Goal: Information Seeking & Learning: Learn about a topic

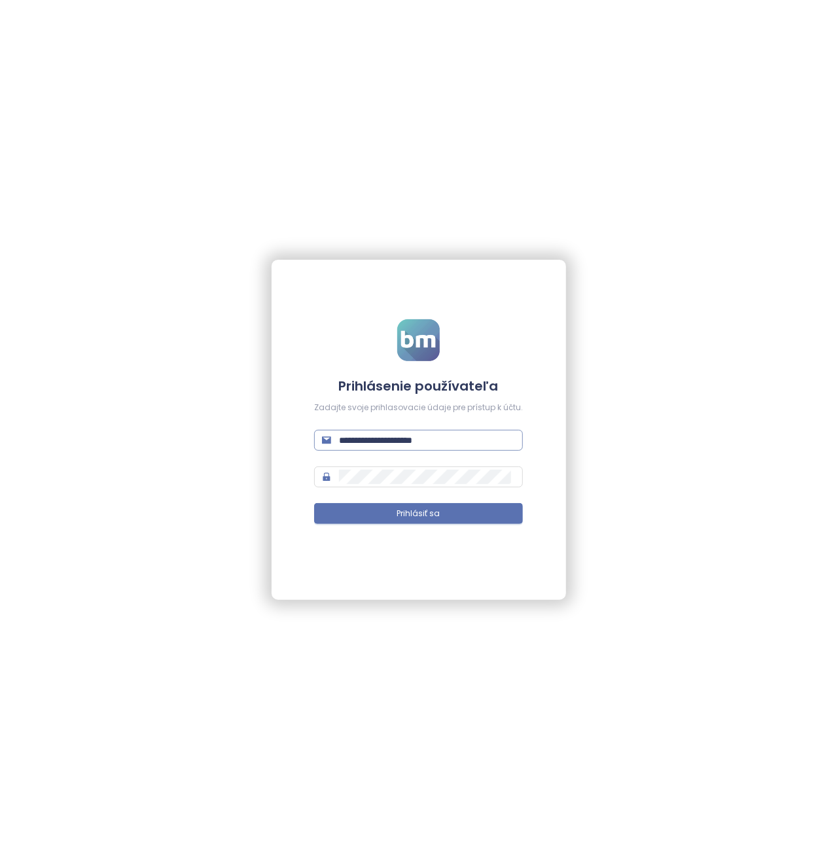
click at [417, 435] on input "**********" at bounding box center [427, 440] width 176 height 14
type input "**********"
click at [314, 503] on button "Prihlásiť sa" at bounding box center [418, 513] width 209 height 21
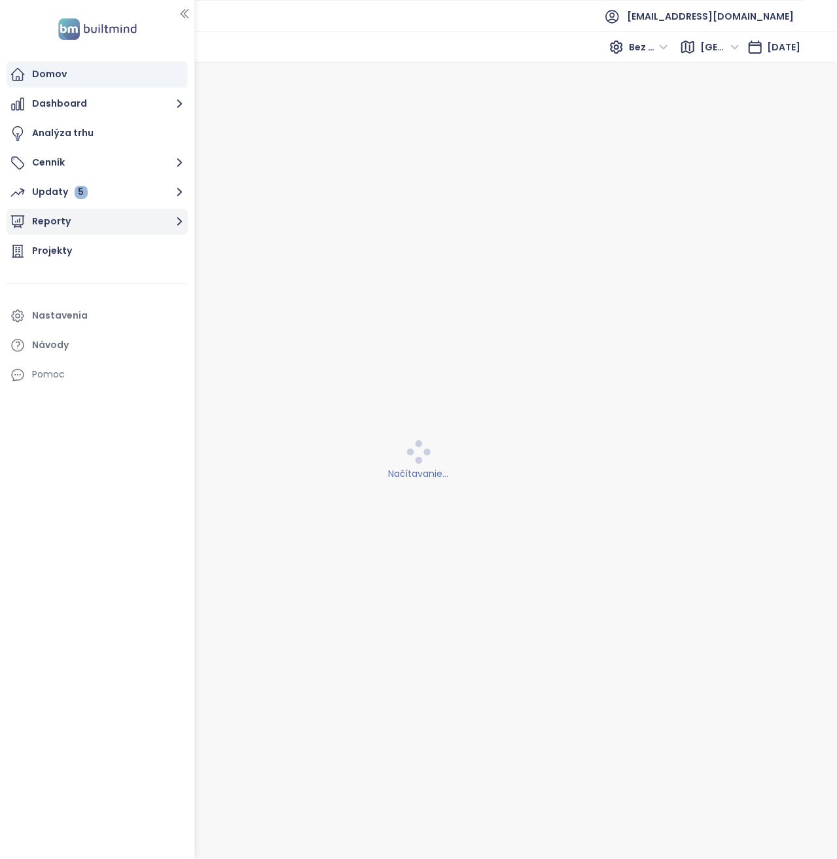
click at [69, 215] on button "Reporty" at bounding box center [97, 222] width 181 height 26
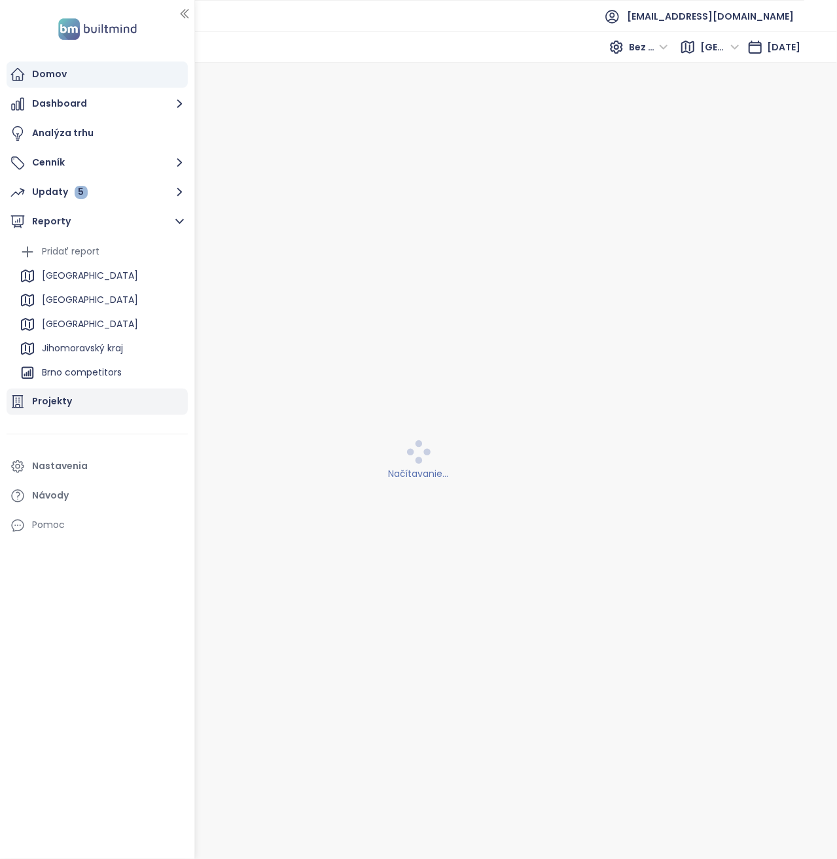
click at [89, 411] on div "Projekty" at bounding box center [97, 402] width 181 height 26
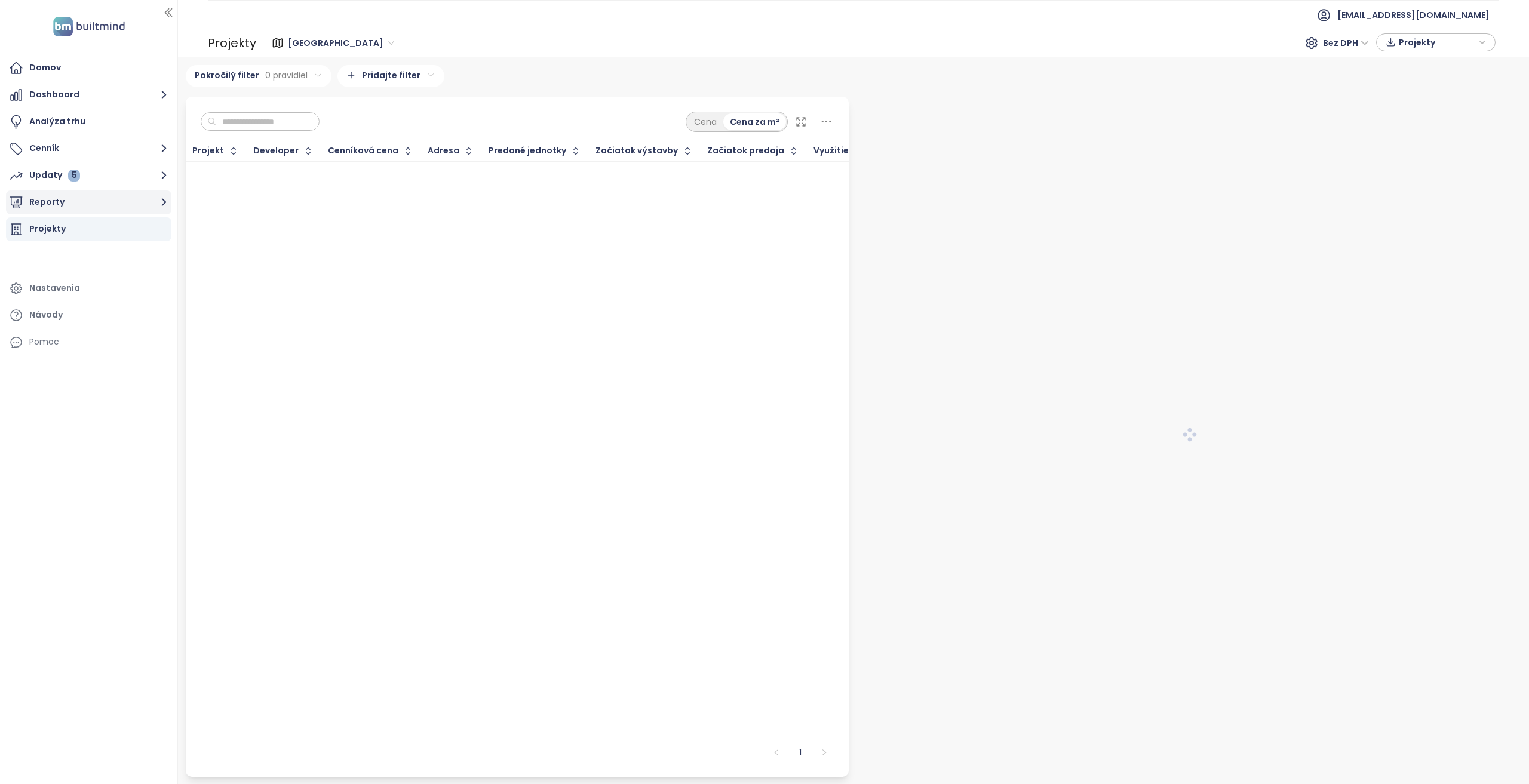
click at [112, 213] on button "Reporty" at bounding box center [89, 203] width 165 height 24
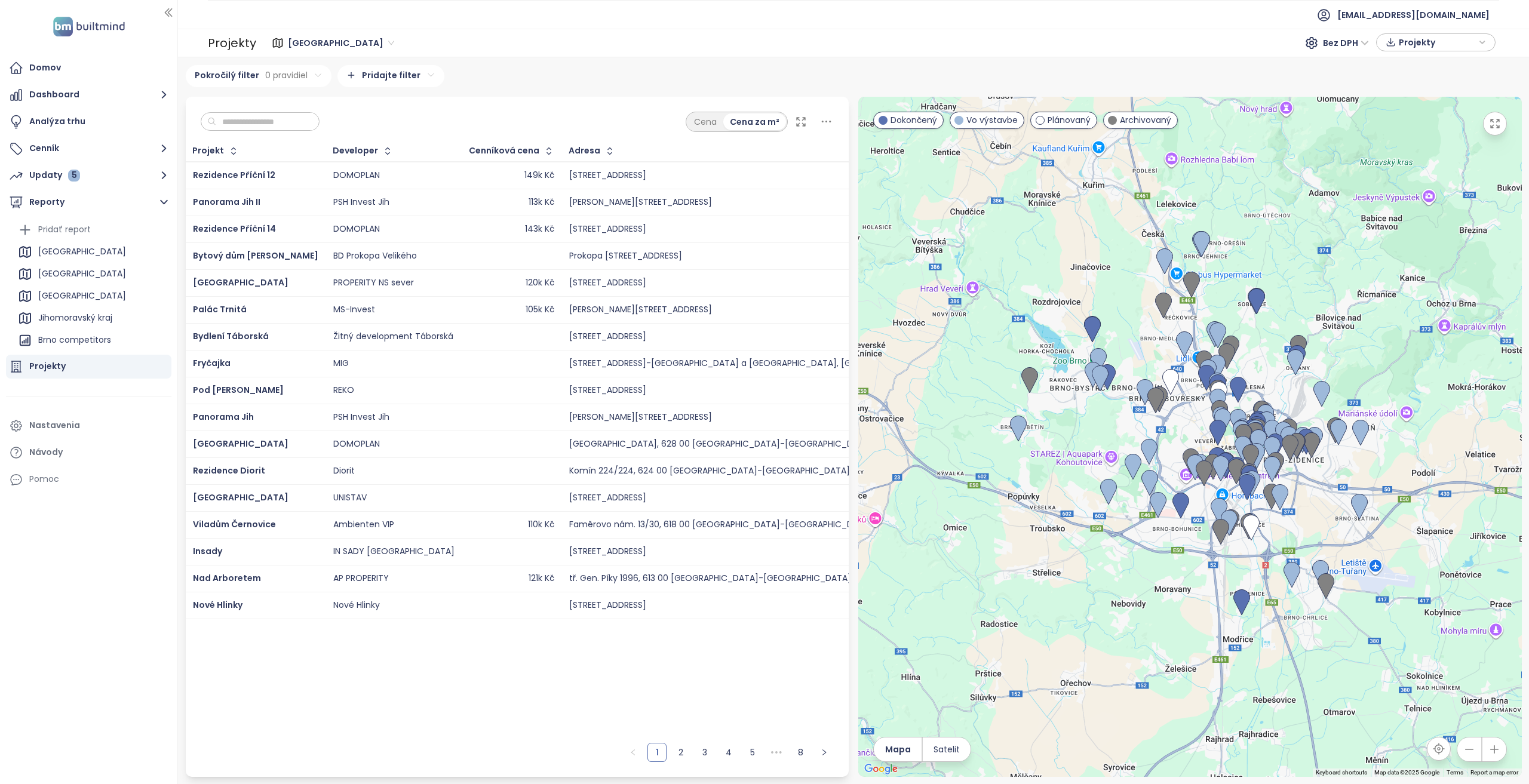
click at [70, 364] on div "Projekty" at bounding box center [89, 367] width 165 height 24
click at [113, 202] on button "Reporty" at bounding box center [89, 203] width 165 height 24
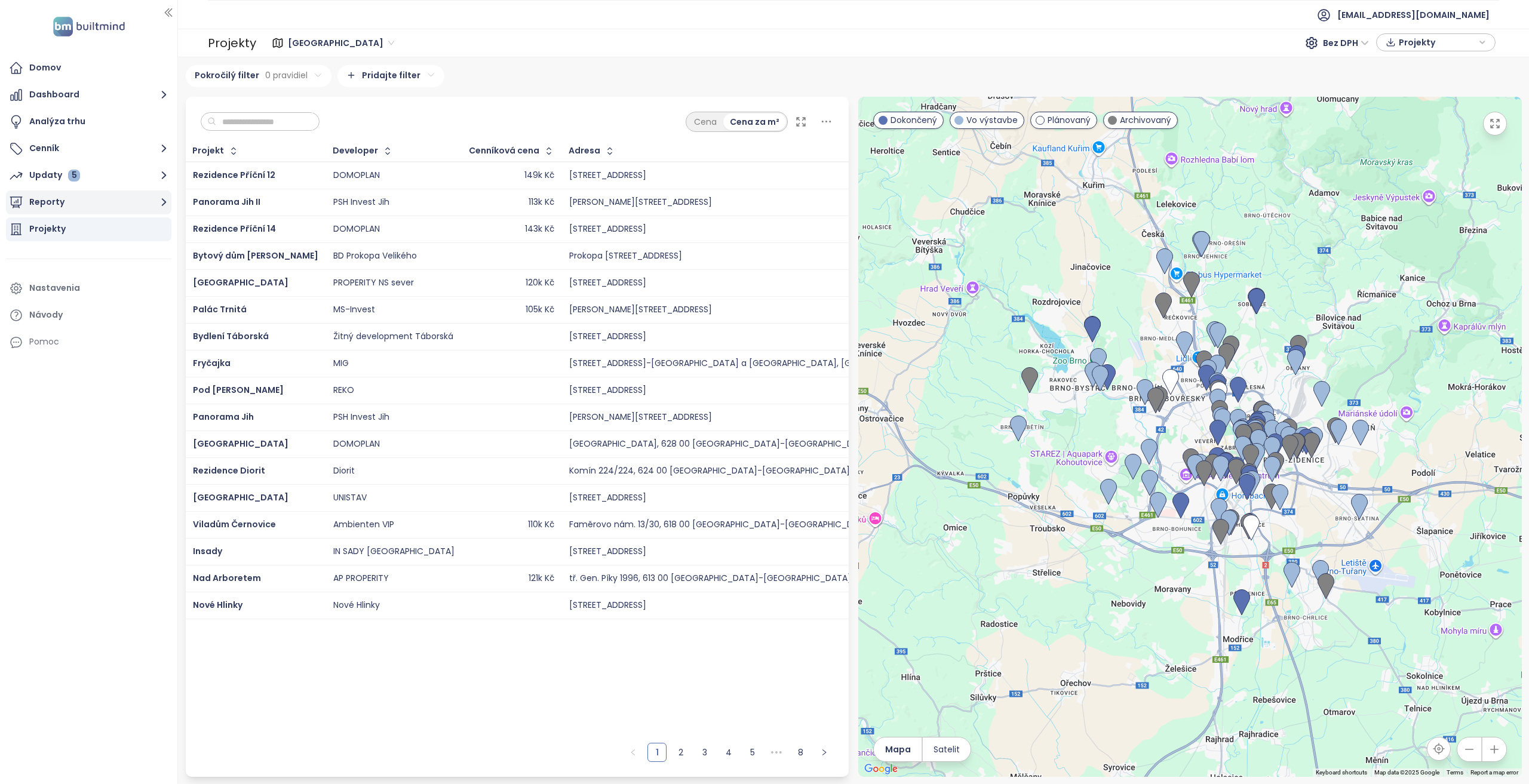
click at [113, 202] on button "Reporty" at bounding box center [89, 203] width 165 height 24
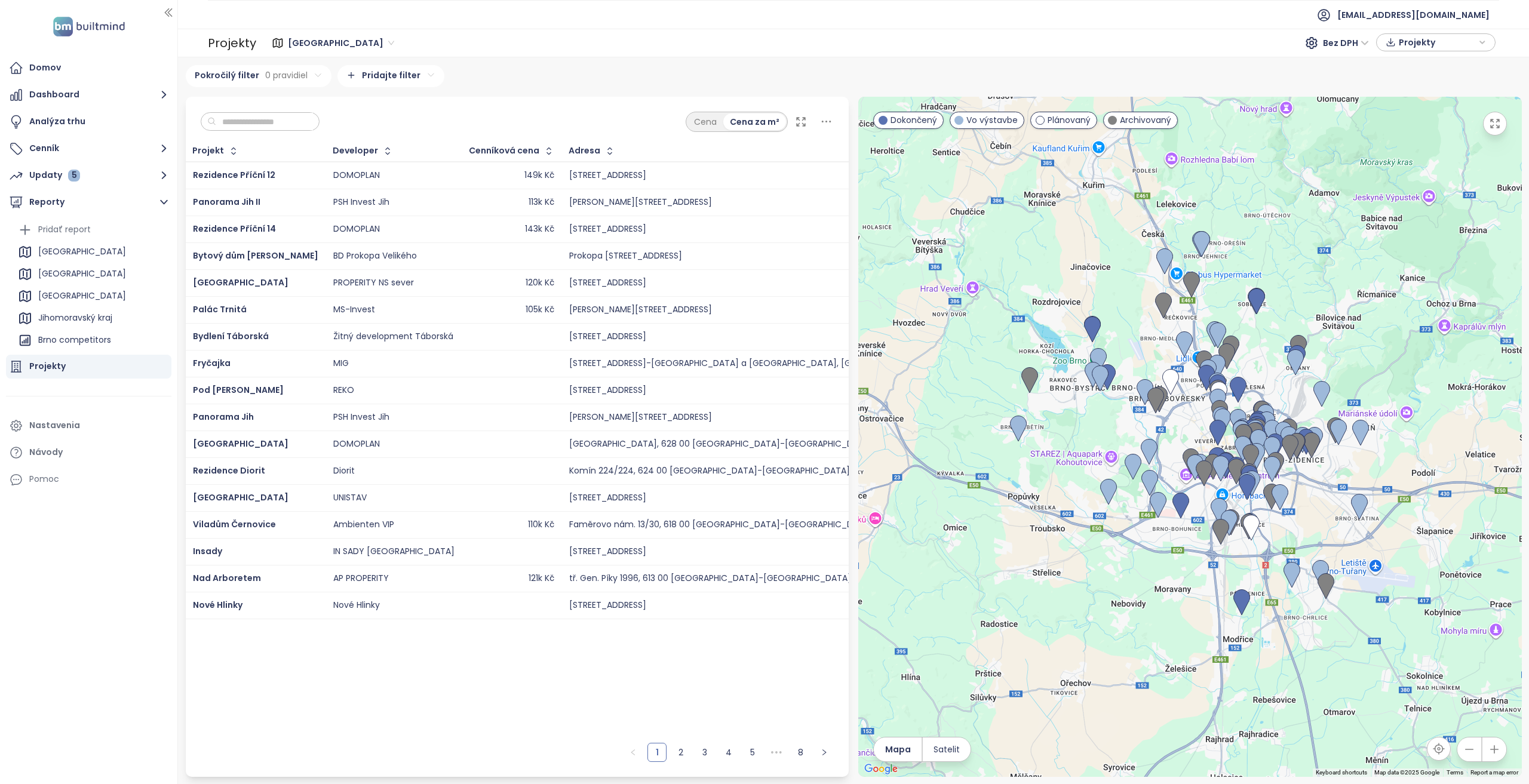
click at [306, 122] on input "text" at bounding box center [265, 122] width 97 height 18
click at [267, 120] on input "text" at bounding box center [265, 122] width 97 height 18
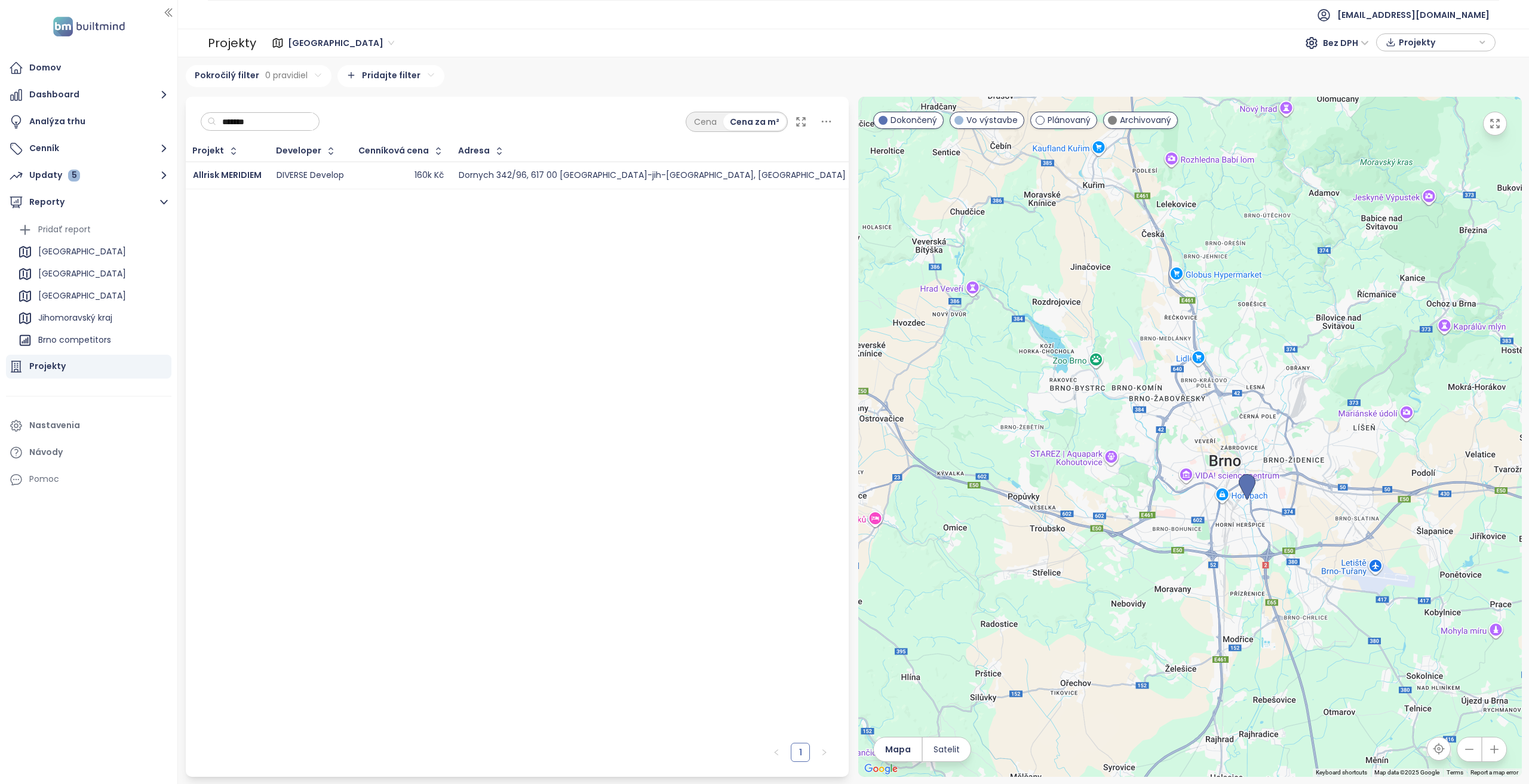
type input "*******"
click at [364, 177] on div "160k Kč" at bounding box center [401, 176] width 85 height 15
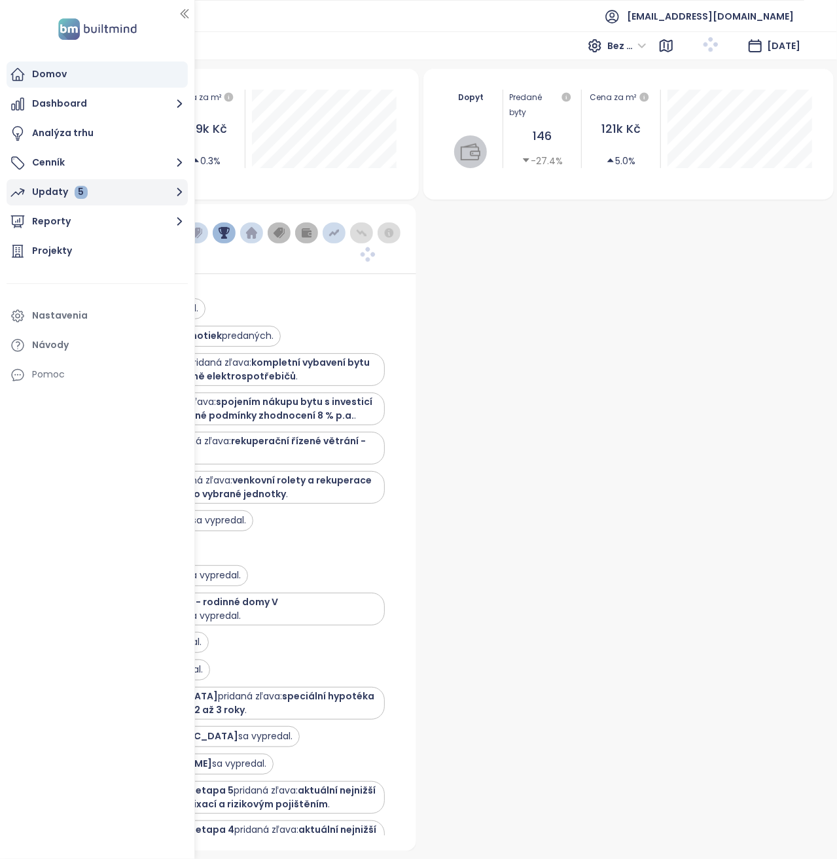
click at [112, 194] on button "Updaty 5" at bounding box center [97, 192] width 181 height 26
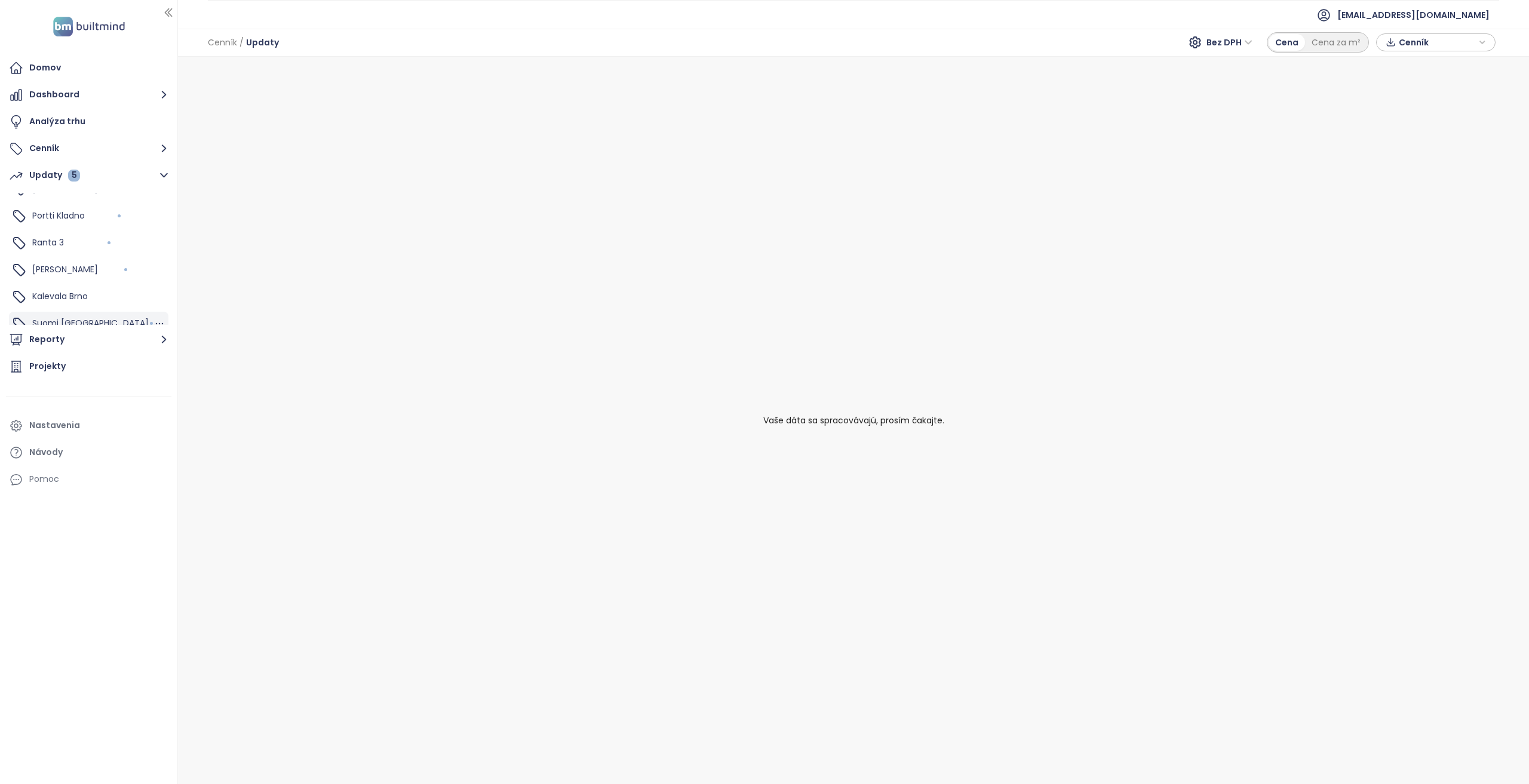
scroll to position [80, 0]
click at [98, 290] on div "Kalevala Brno" at bounding box center [89, 287] width 160 height 24
click at [83, 156] on button "Cenník" at bounding box center [89, 149] width 165 height 24
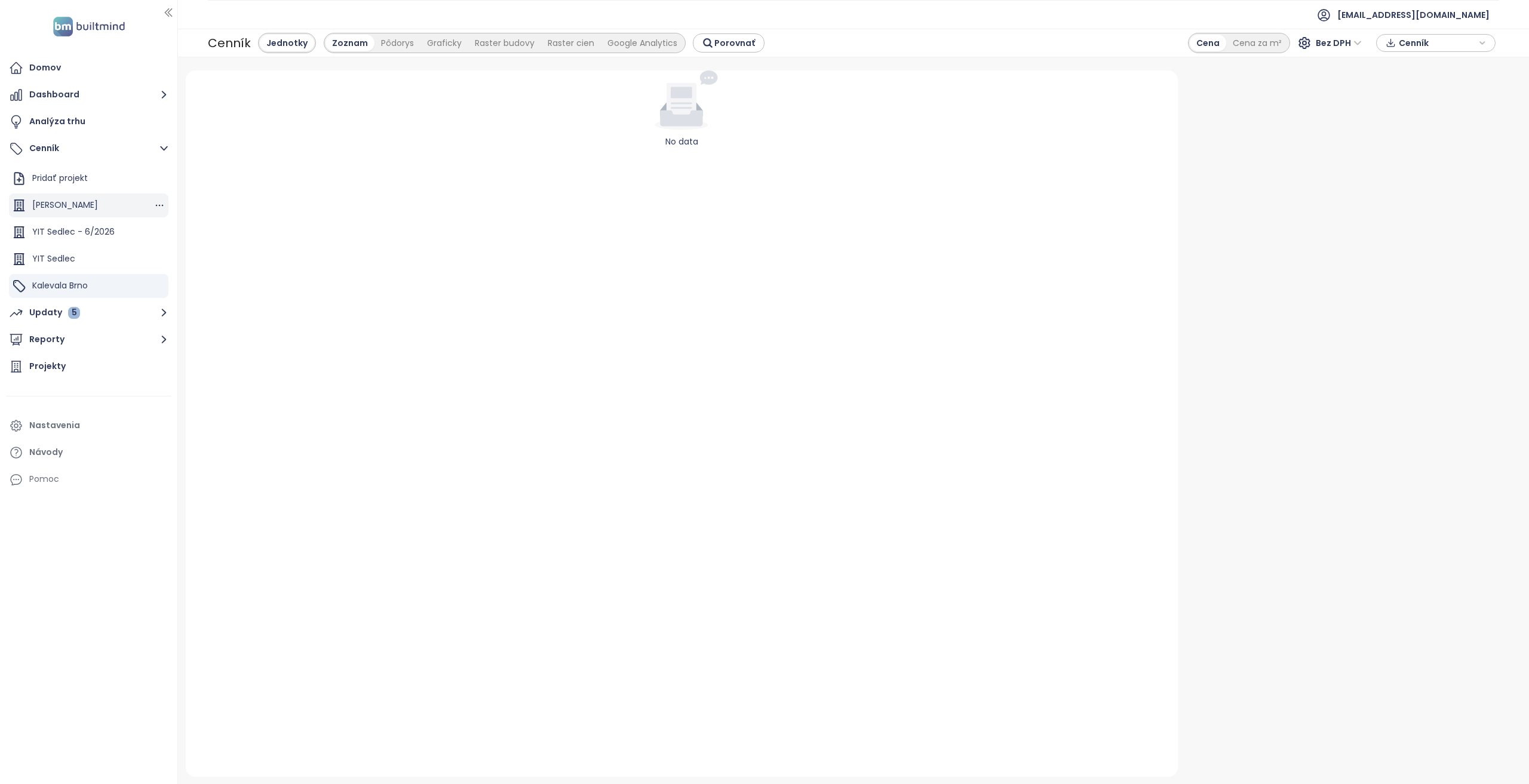
click at [103, 212] on div "[PERSON_NAME]" at bounding box center [89, 205] width 160 height 24
click at [88, 285] on span "Kalevala Brno" at bounding box center [59, 285] width 56 height 12
click at [89, 95] on button "Dashboard" at bounding box center [89, 95] width 165 height 24
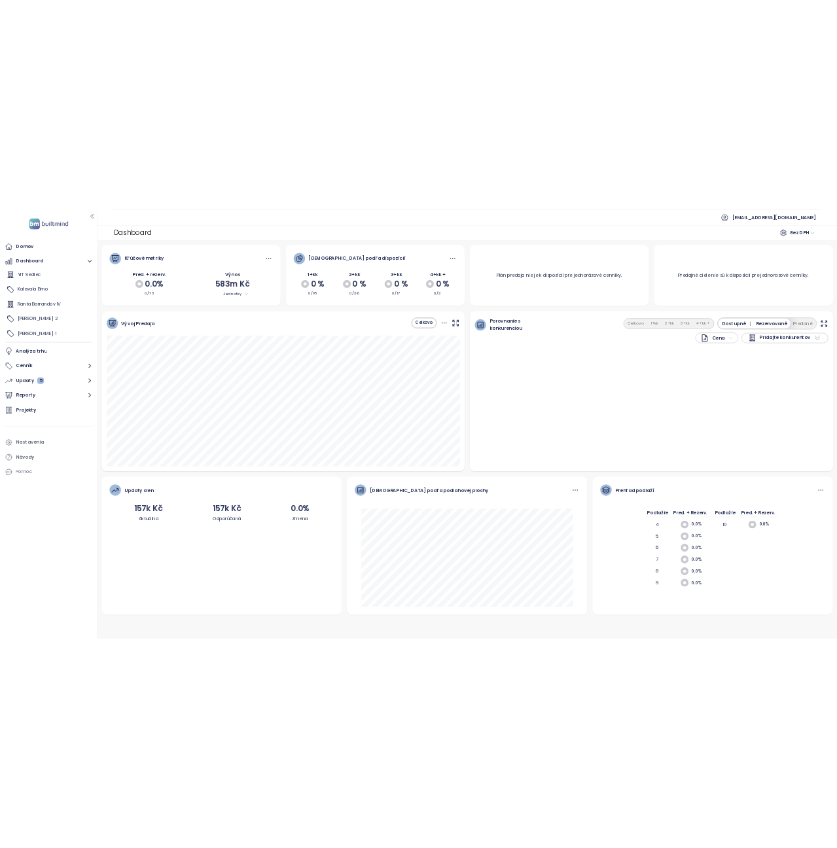
scroll to position [75, 0]
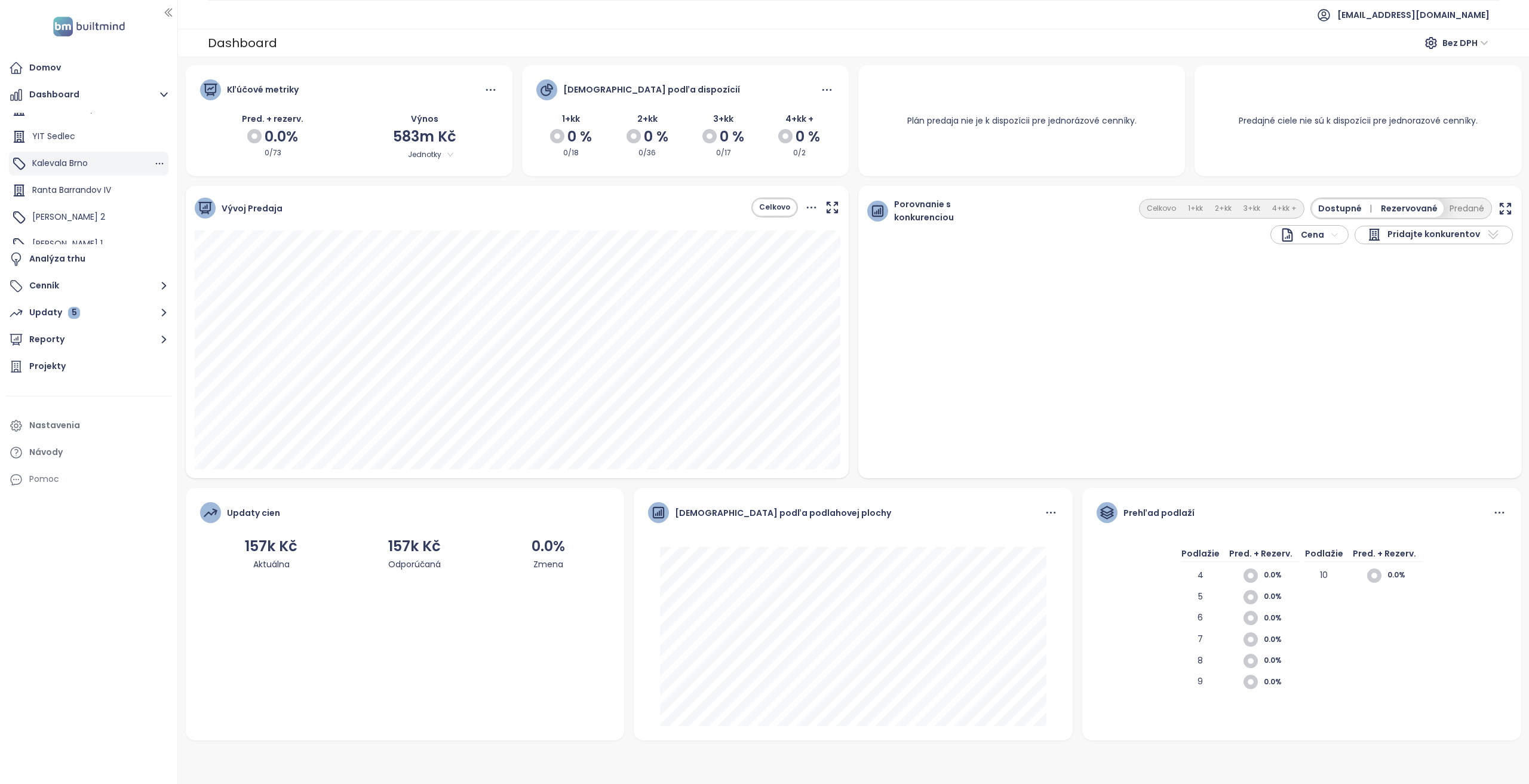
click at [94, 165] on div "Kalevala Brno" at bounding box center [89, 163] width 160 height 24
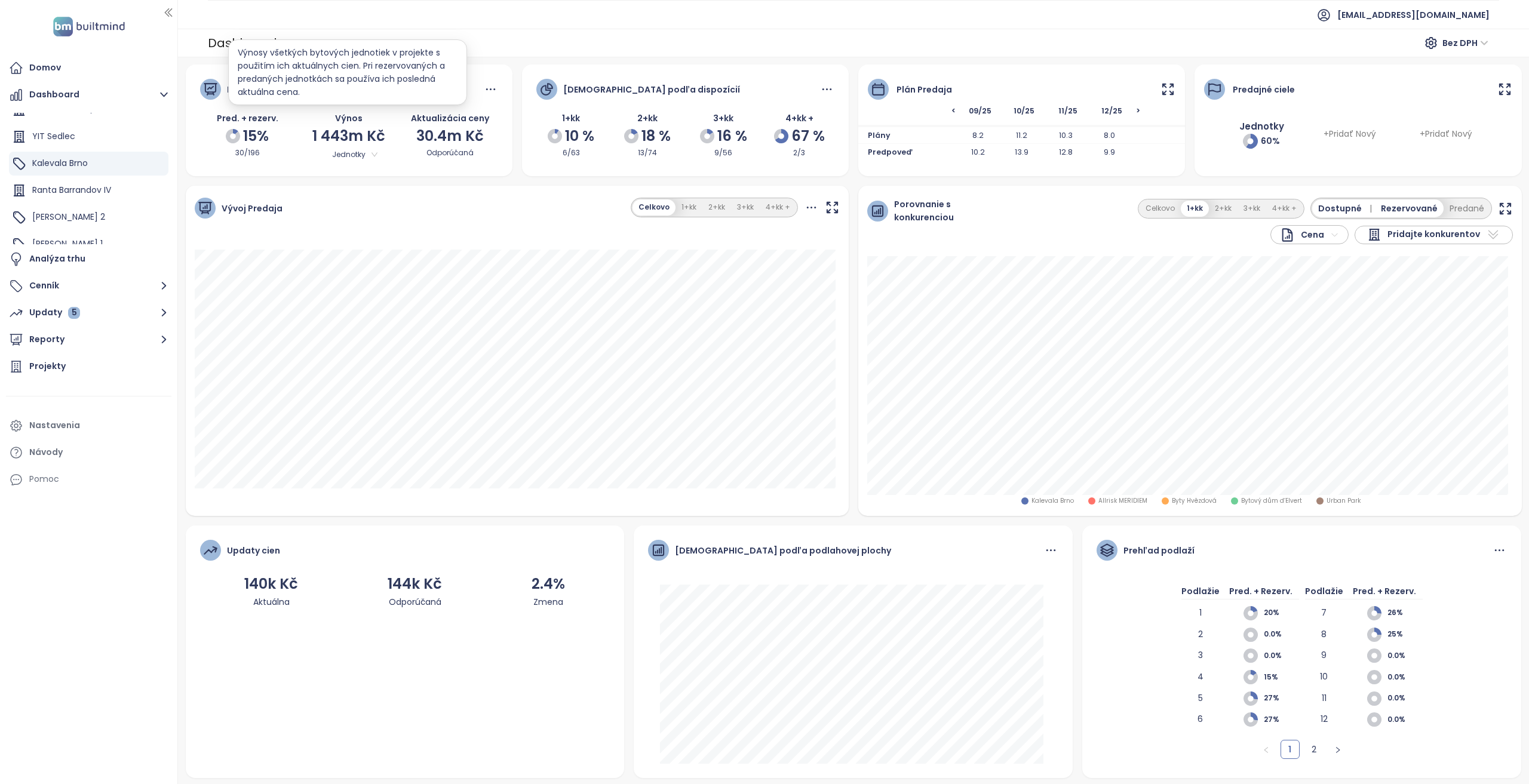
click at [373, 155] on span "Jednotky" at bounding box center [349, 154] width 63 height 13
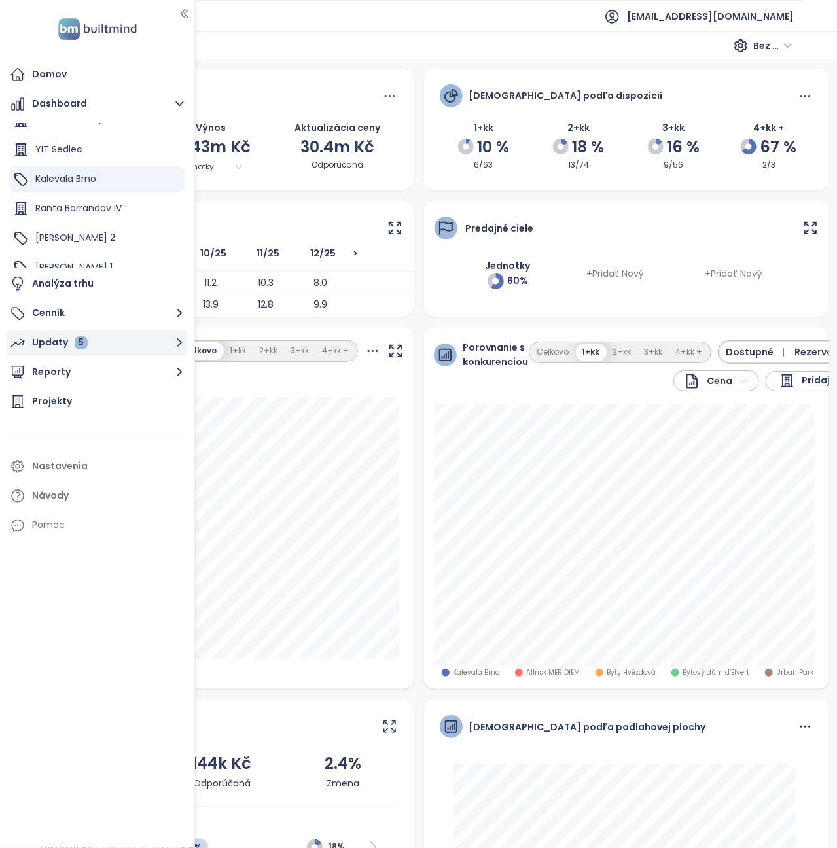
drag, startPoint x: 82, startPoint y: 324, endPoint x: 62, endPoint y: 345, distance: 29.2
click at [82, 324] on button "Cenník" at bounding box center [97, 313] width 181 height 26
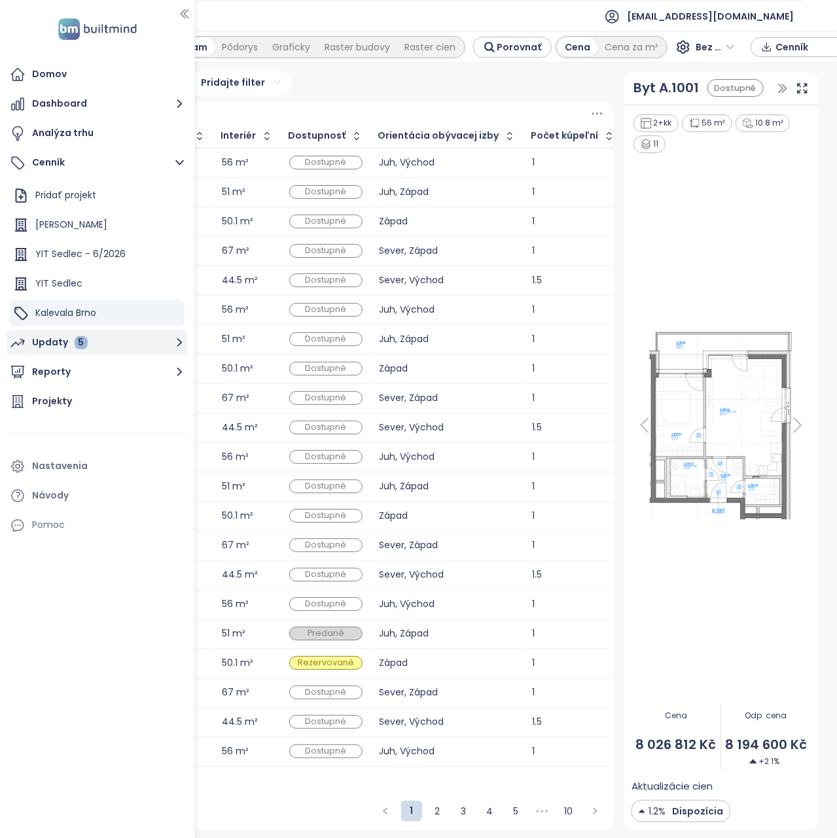
click at [93, 336] on button "Updaty 5" at bounding box center [97, 343] width 181 height 26
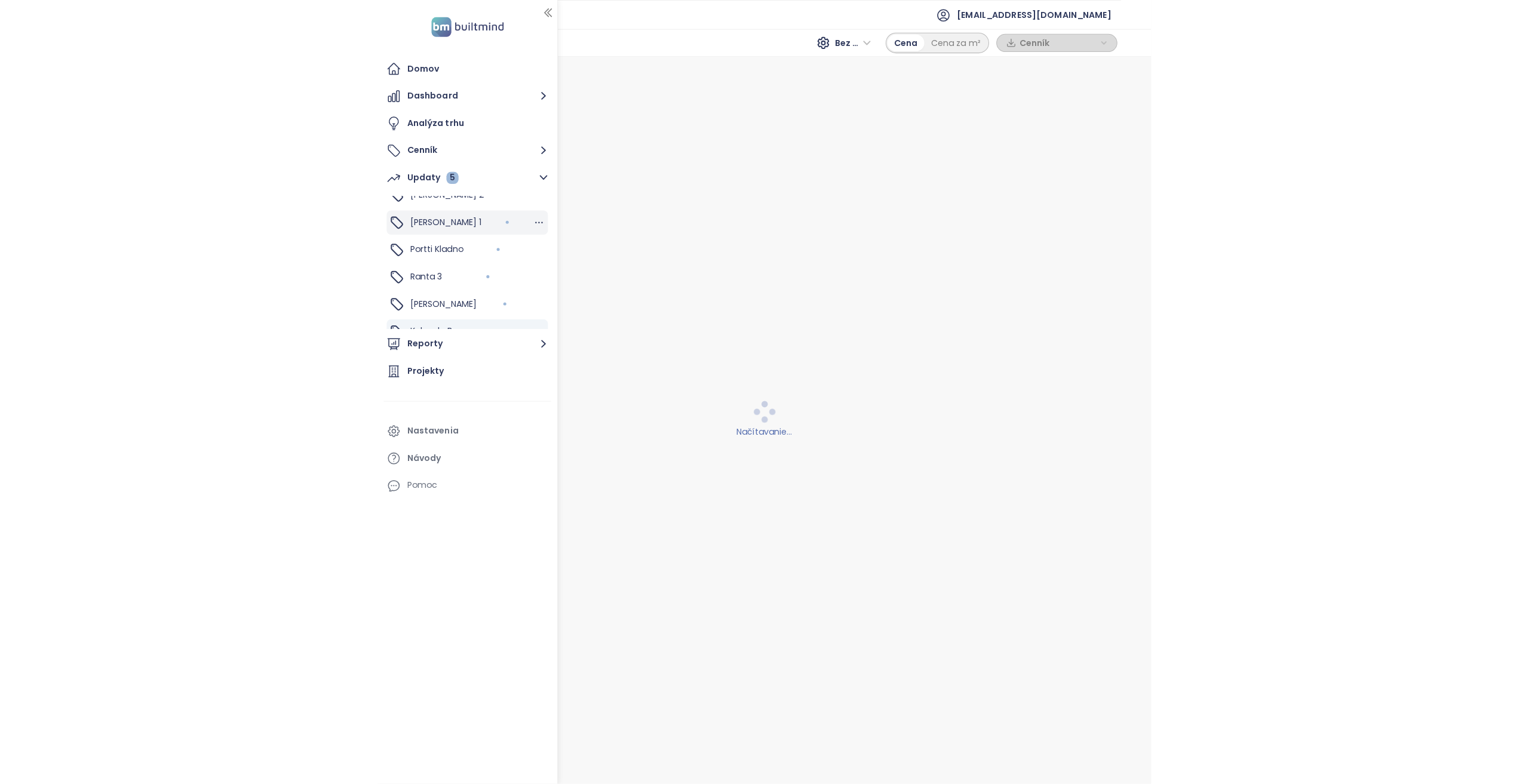
scroll to position [80, 0]
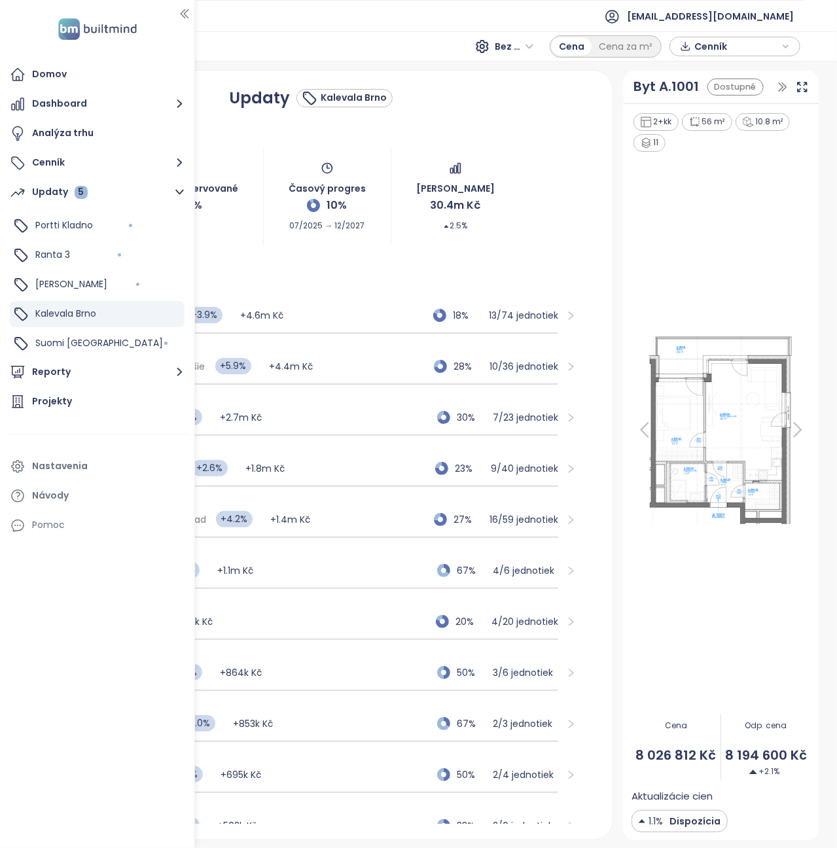
click at [437, 266] on div "Zvýšenie cien" at bounding box center [311, 278] width 573 height 25
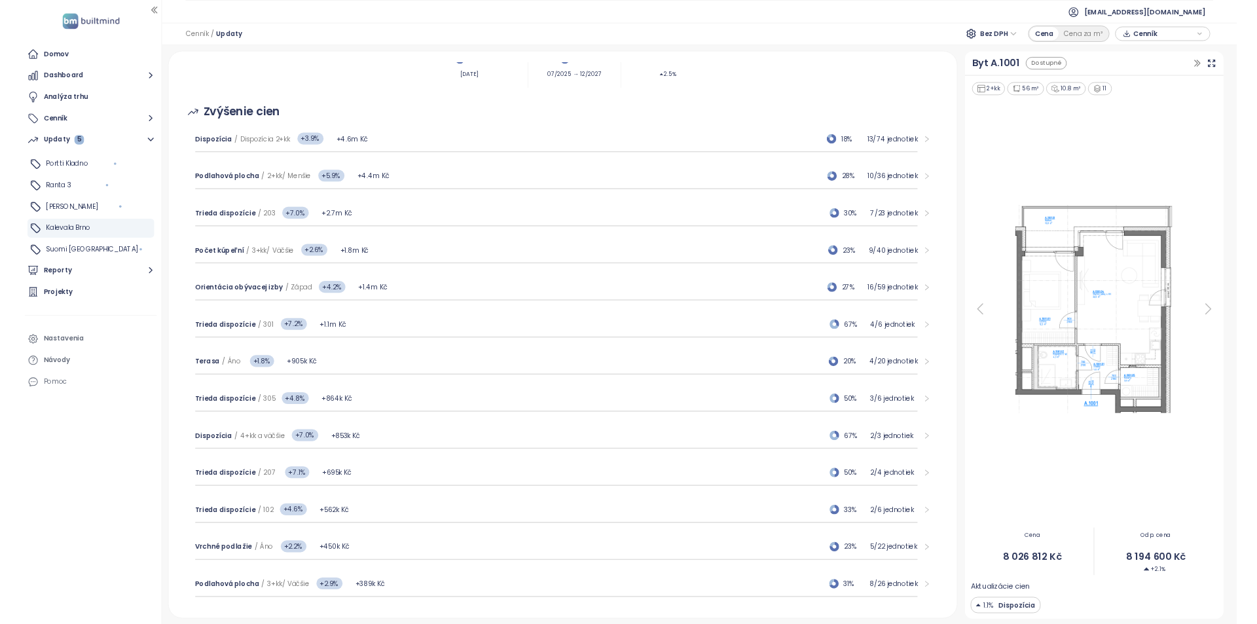
scroll to position [62, 0]
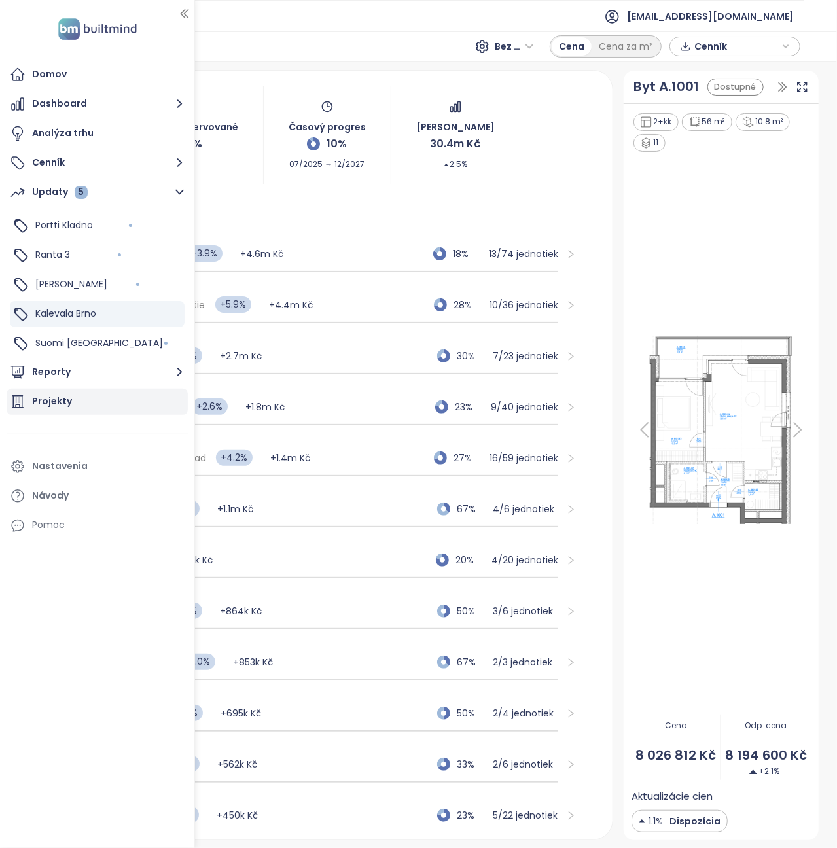
click at [52, 405] on div "Projekty" at bounding box center [52, 401] width 40 height 16
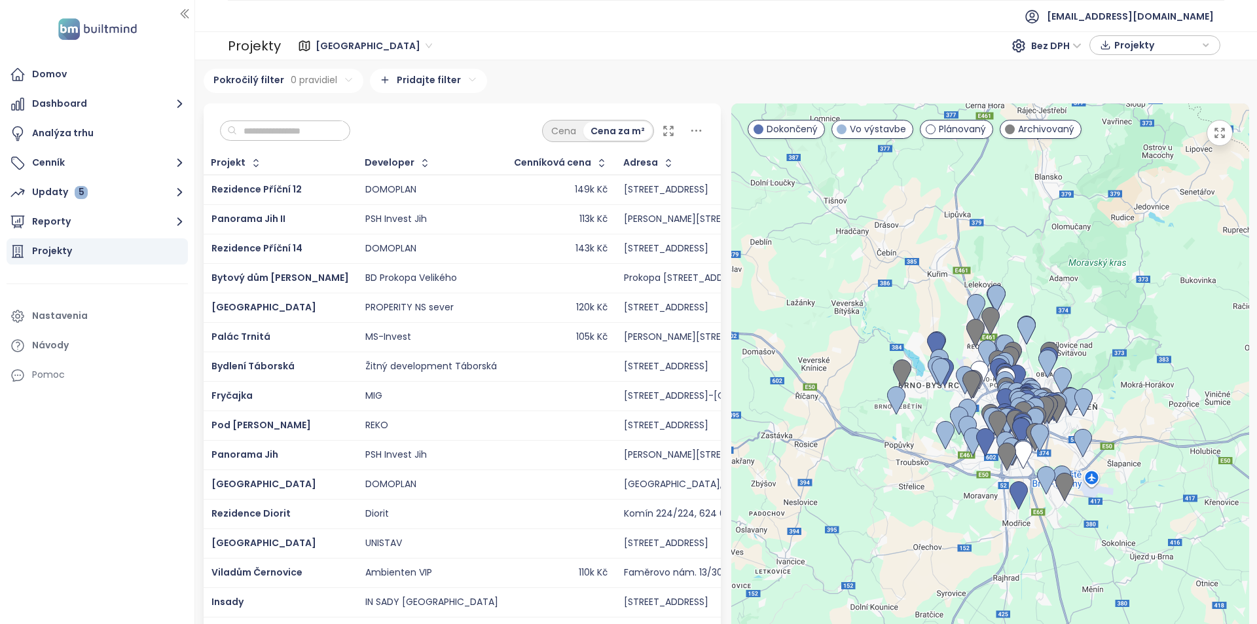
click at [286, 137] on input "text" at bounding box center [290, 131] width 106 height 20
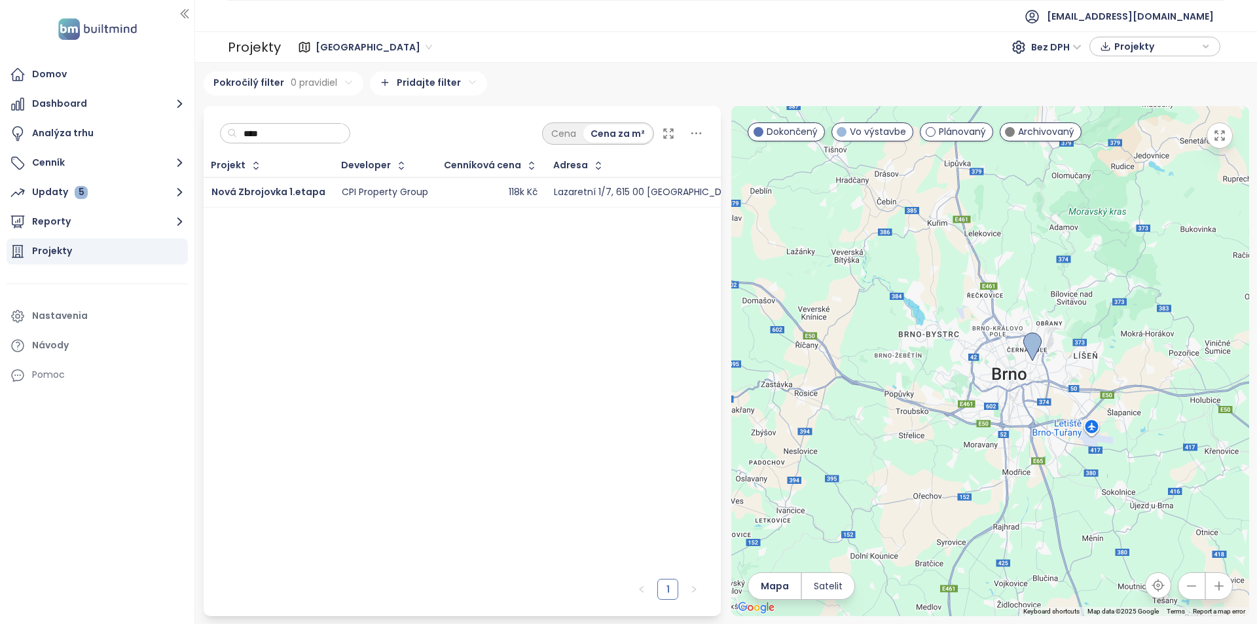
click at [473, 190] on div "118k Kč" at bounding box center [490, 193] width 93 height 16
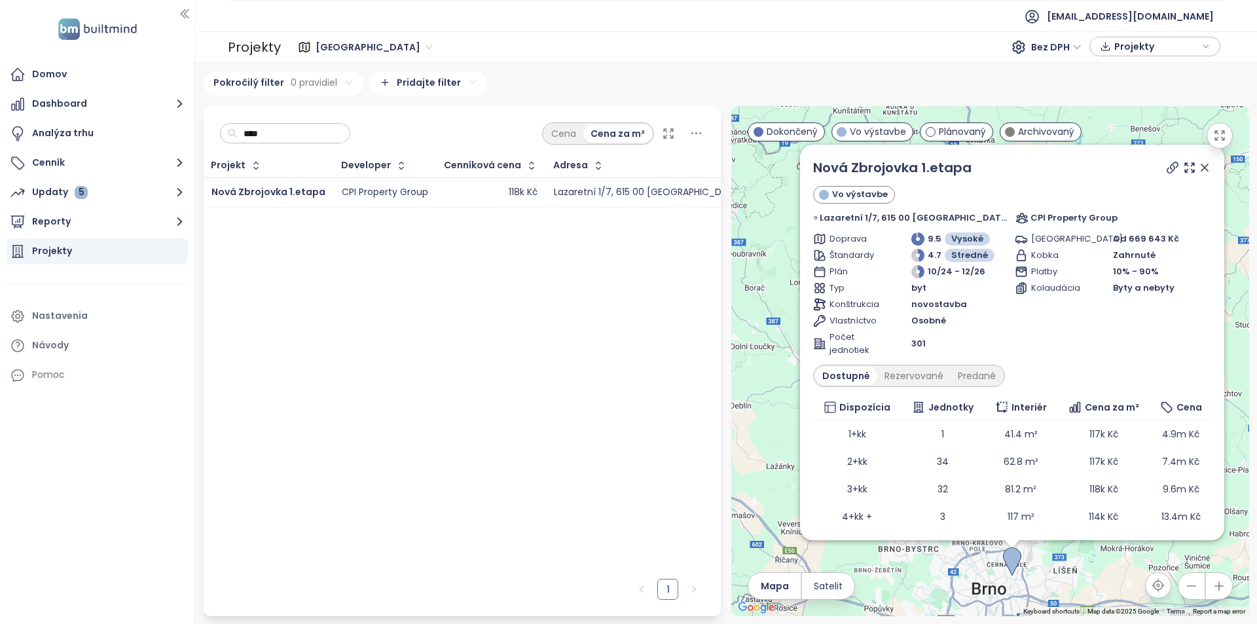
click at [321, 139] on input "****" at bounding box center [290, 134] width 106 height 20
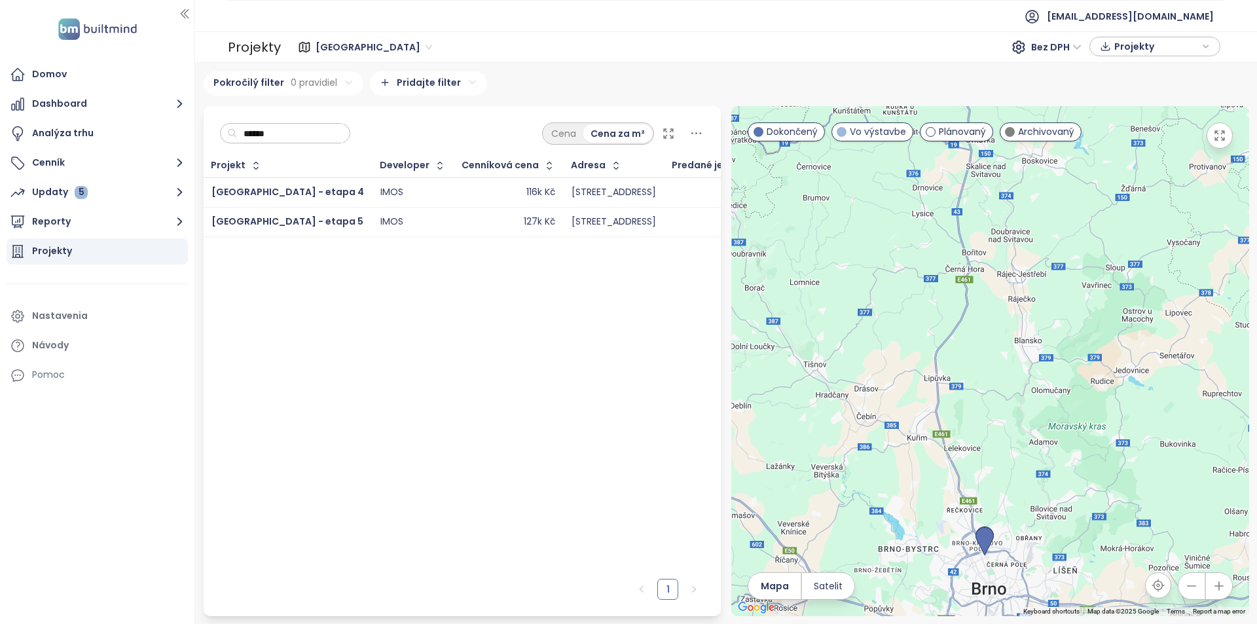
click at [391, 213] on td "IMOS" at bounding box center [413, 221] width 82 height 29
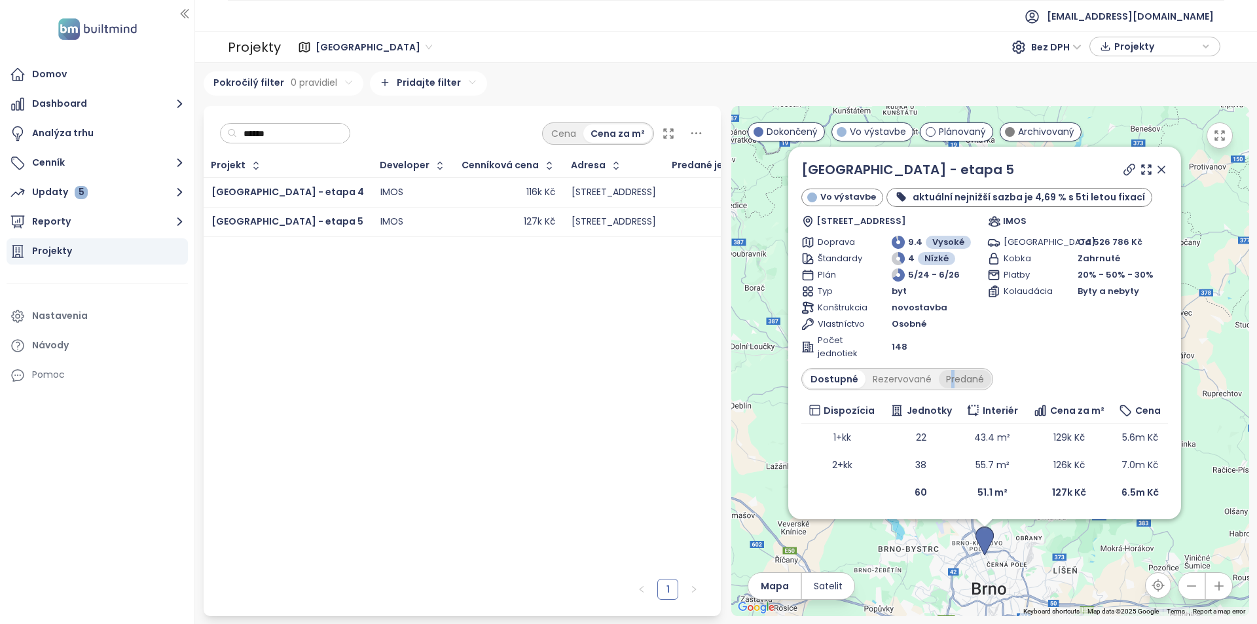
click at [836, 378] on div "Predané" at bounding box center [965, 379] width 52 height 18
click at [836, 382] on div "Rezervované" at bounding box center [901, 379] width 73 height 18
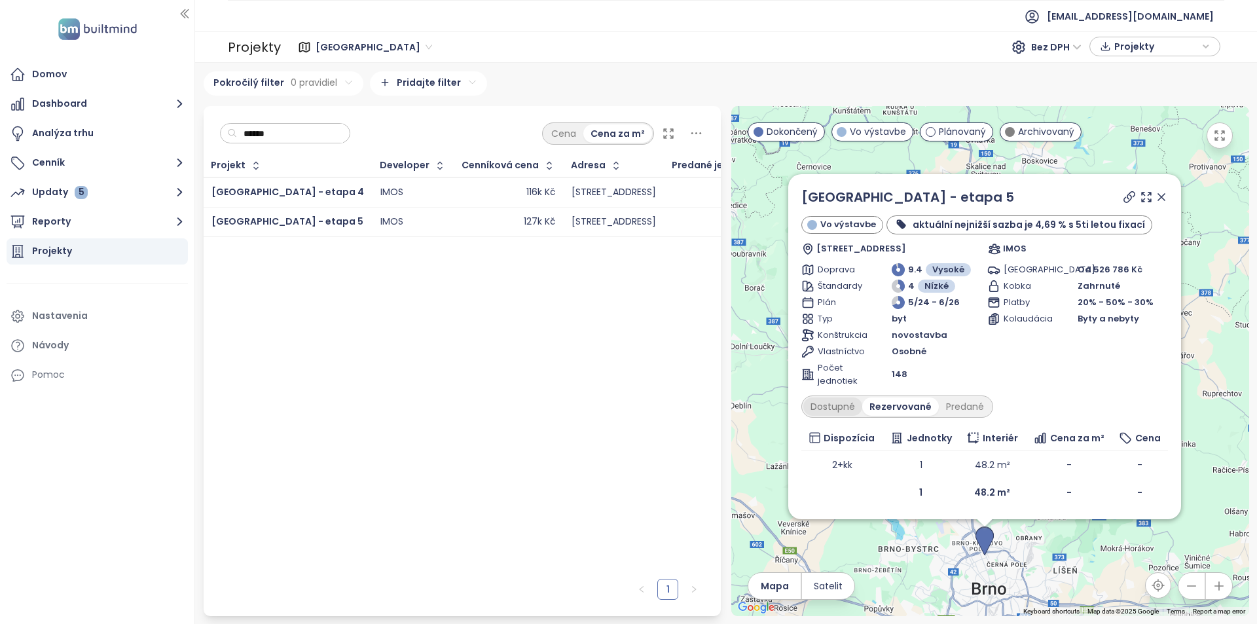
click at [836, 410] on div "Dostupné" at bounding box center [832, 406] width 59 height 18
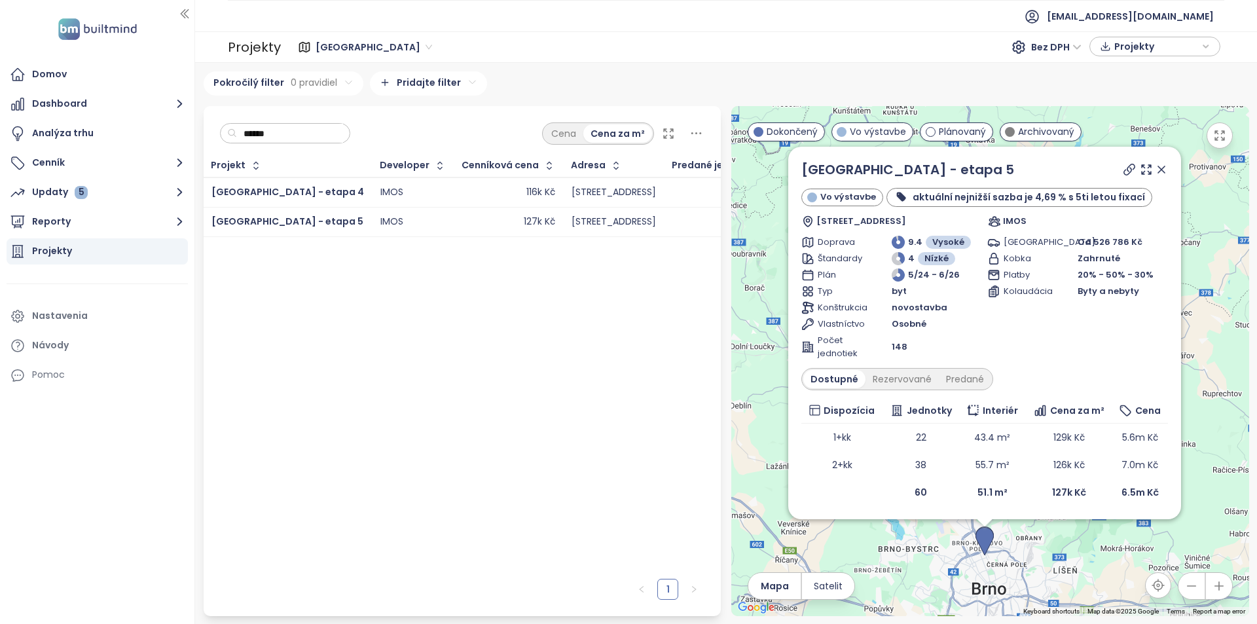
click at [297, 137] on input "******" at bounding box center [290, 134] width 106 height 20
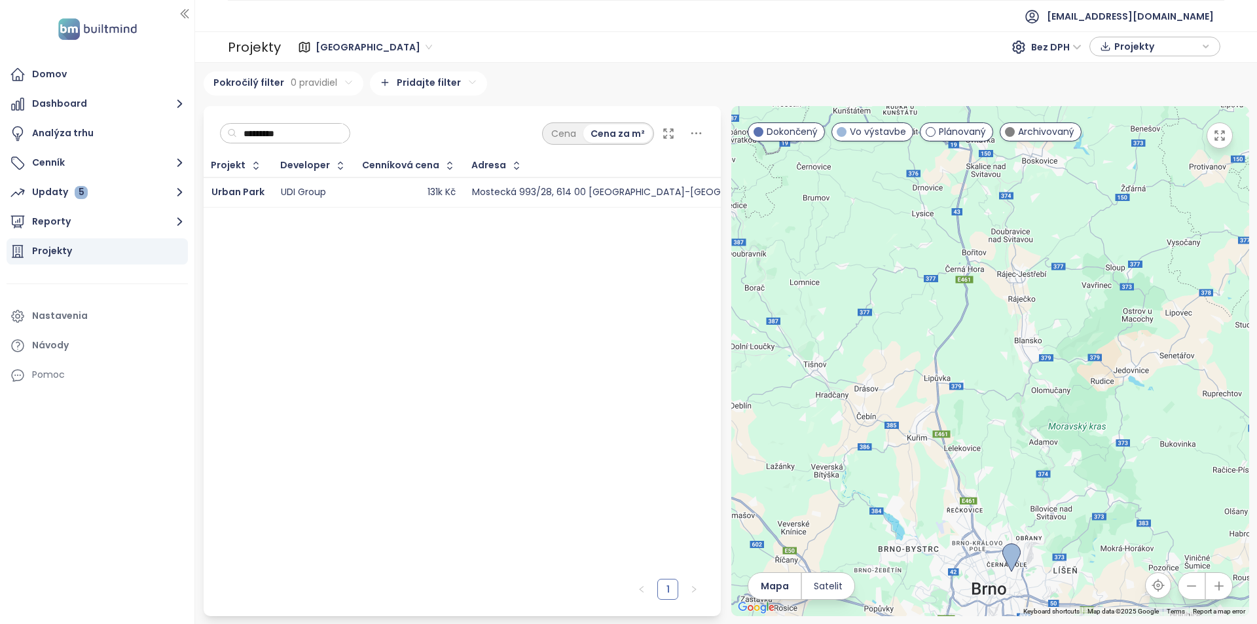
click at [378, 189] on div "131k Kč" at bounding box center [409, 193] width 93 height 16
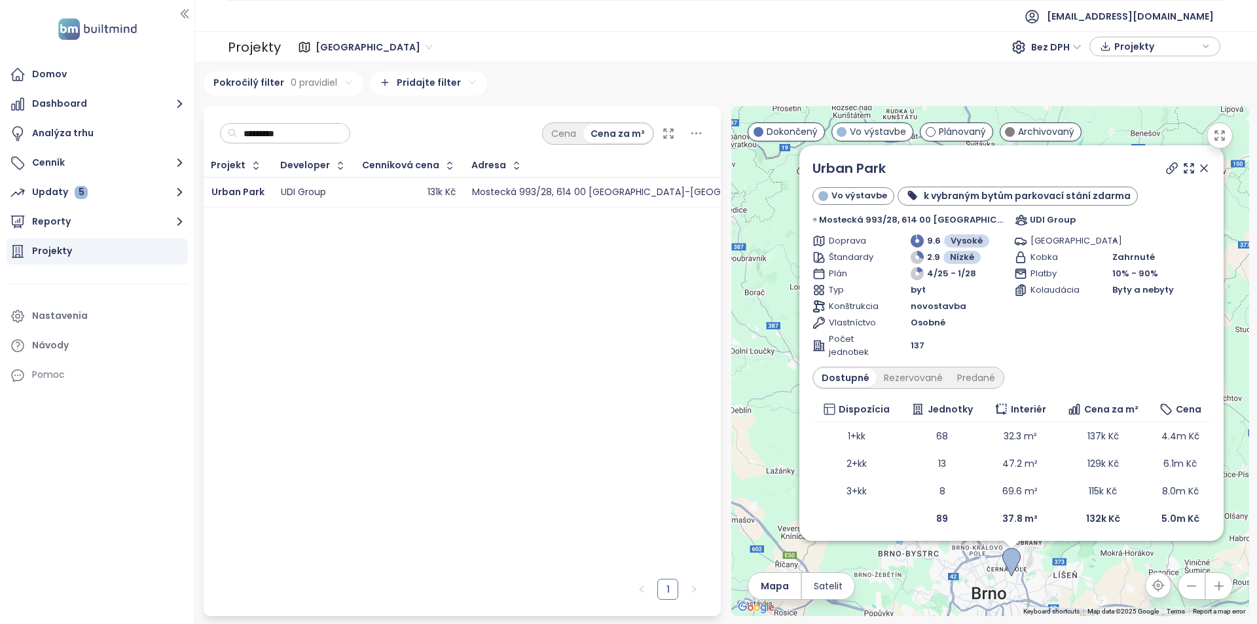
click at [324, 133] on input "*********" at bounding box center [290, 134] width 106 height 20
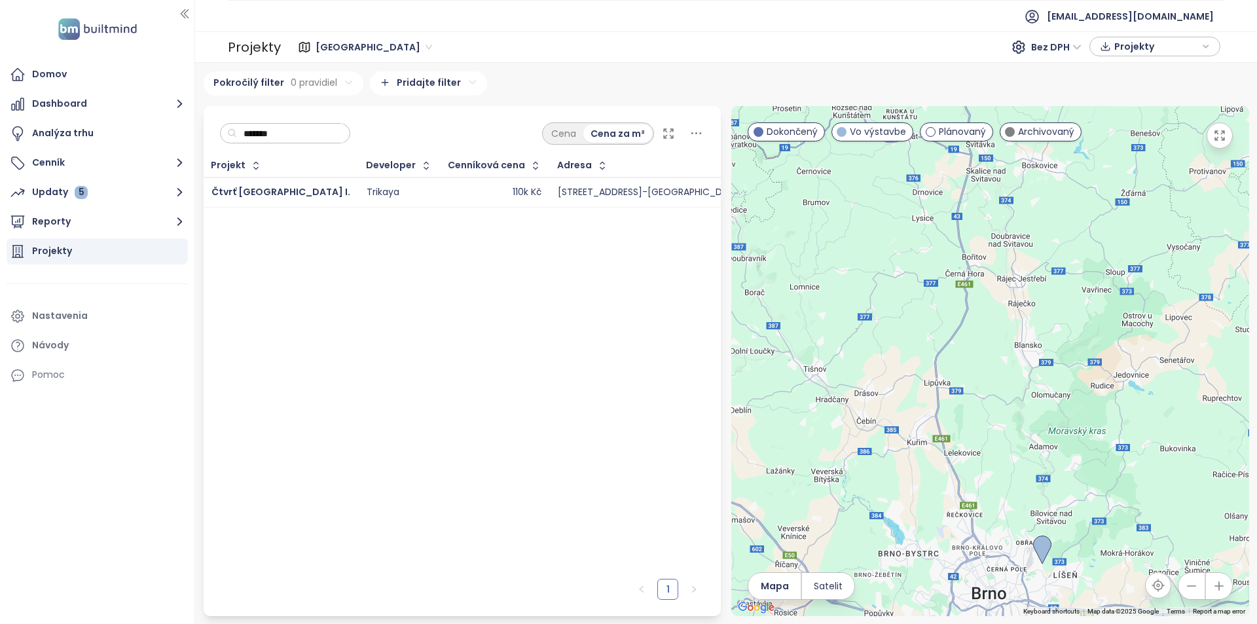
type input "*******"
click at [448, 188] on div "110k Kč" at bounding box center [494, 193] width 93 height 16
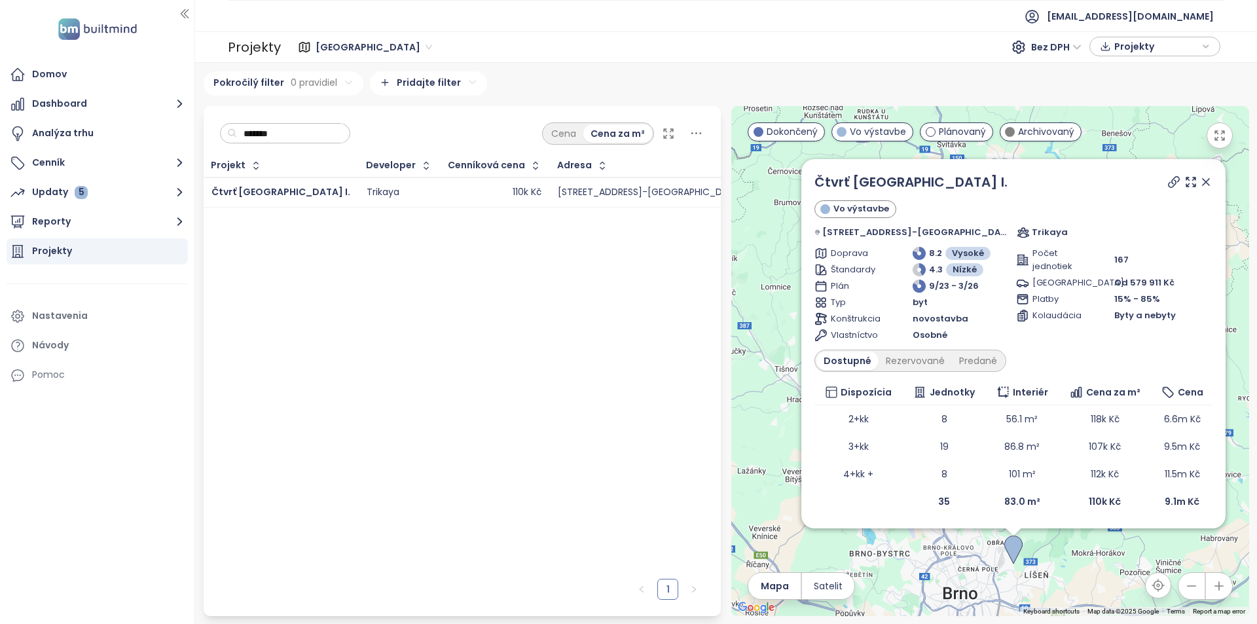
click at [836, 181] on icon at bounding box center [1205, 181] width 13 height 13
